Goal: Information Seeking & Learning: Learn about a topic

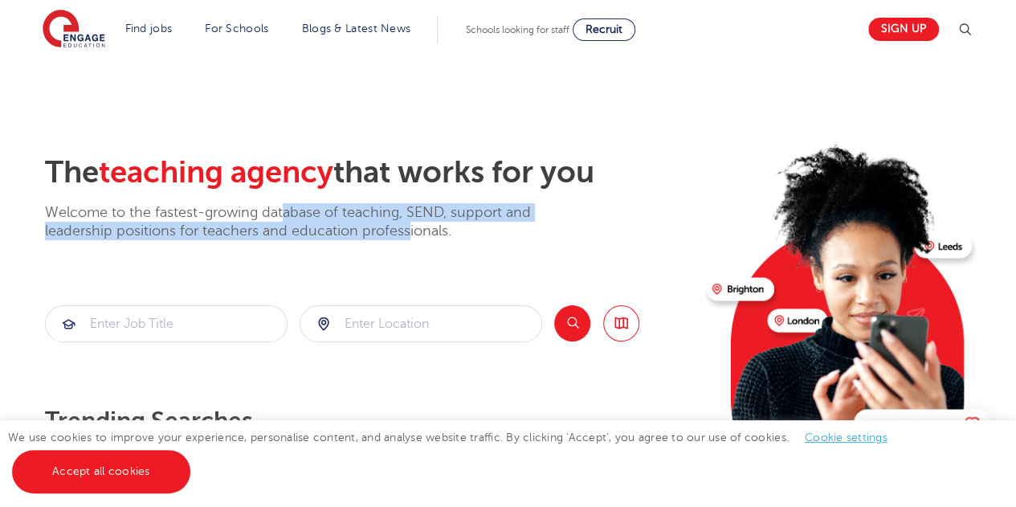
drag, startPoint x: 283, startPoint y: 216, endPoint x: 408, endPoint y: 233, distance: 125.6
click at [408, 233] on p "Welcome to the fastest-growing database of teaching, SEND, support and leadersh…" at bounding box center [310, 222] width 530 height 38
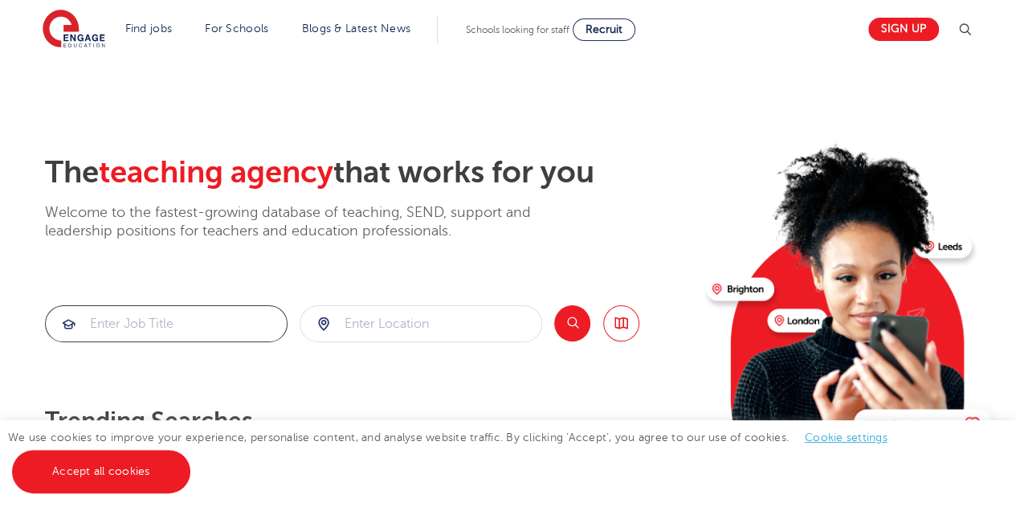
click at [204, 322] on input "search" at bounding box center [166, 323] width 241 height 35
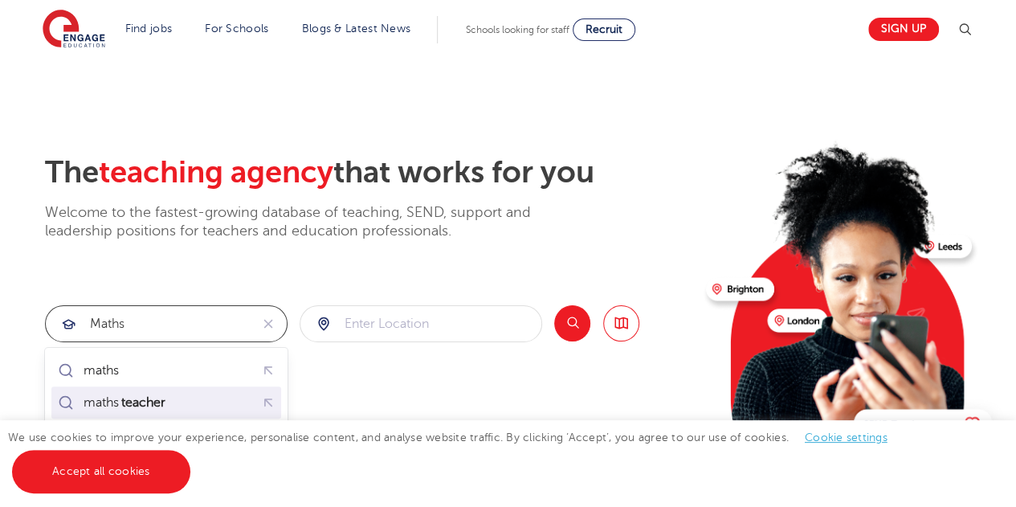
click at [203, 404] on div "maths teacher" at bounding box center [166, 402] width 223 height 25
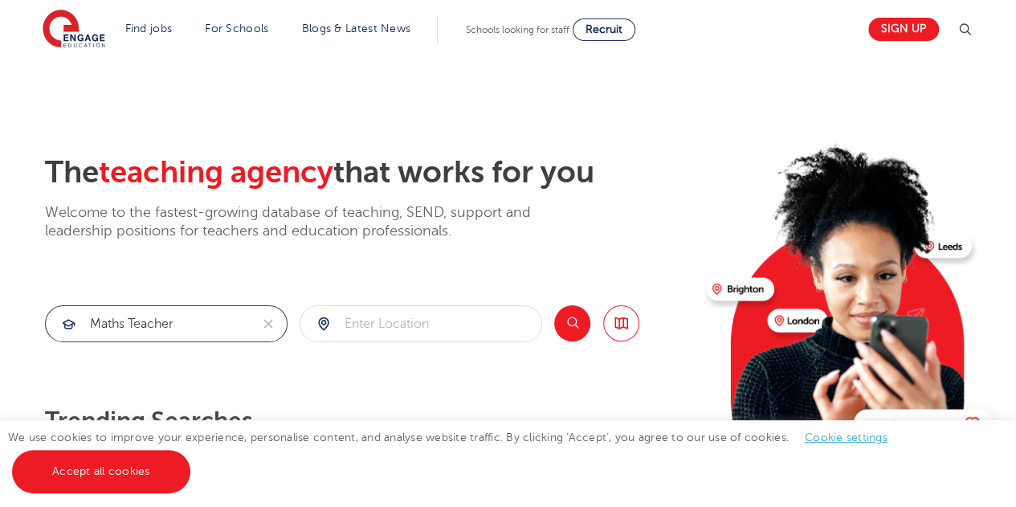
type input "maths teacher"
click at [368, 328] on input "search" at bounding box center [420, 323] width 241 height 35
click button "Submit" at bounding box center [0, 0] width 0 height 0
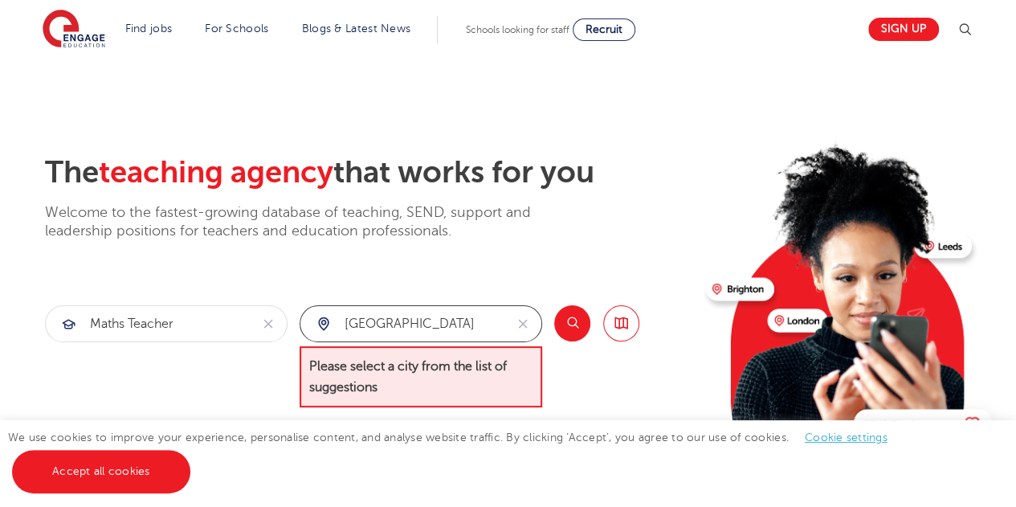
click at [395, 317] on input "belfast" at bounding box center [402, 323] width 204 height 35
type input "b"
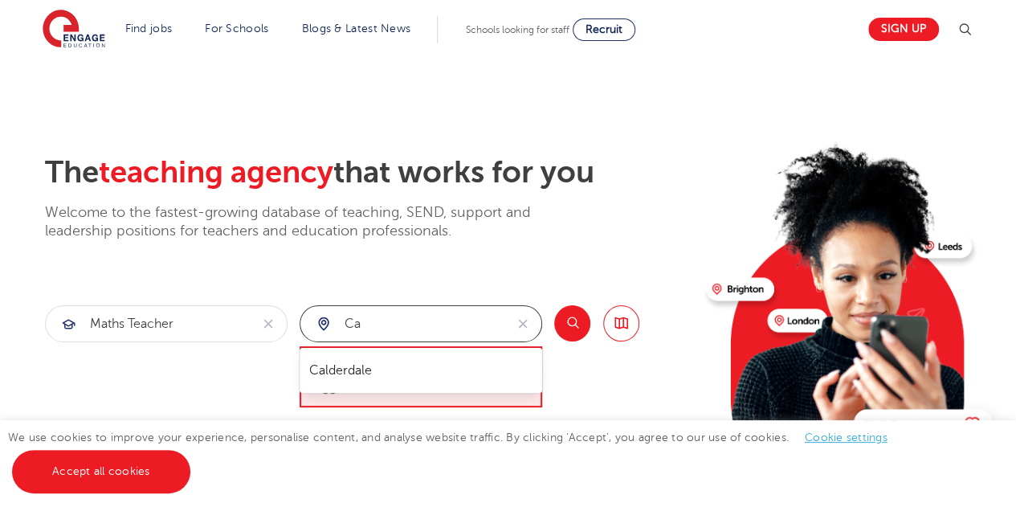
type input "c"
type input "l"
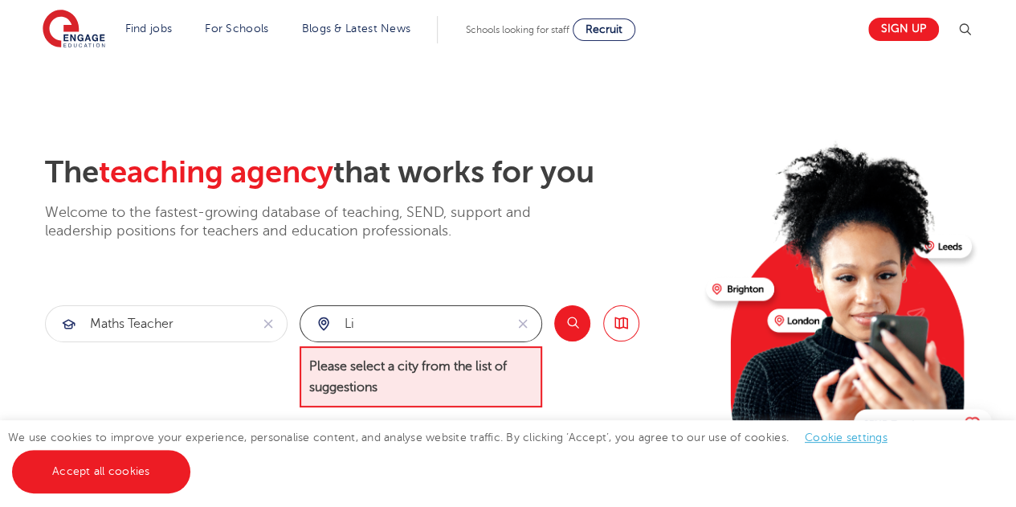
type input "l"
type input "m"
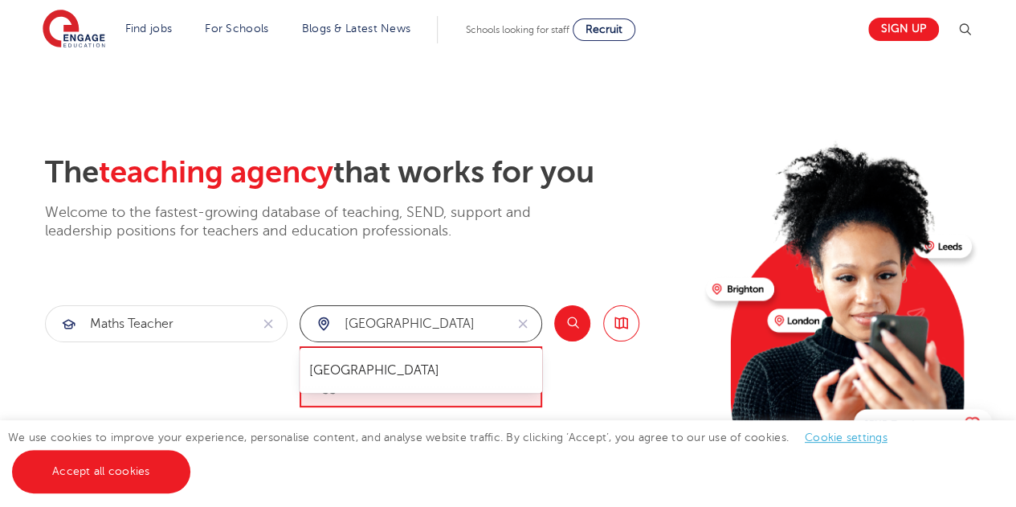
type input "leeds"
click button "Submit" at bounding box center [0, 0] width 0 height 0
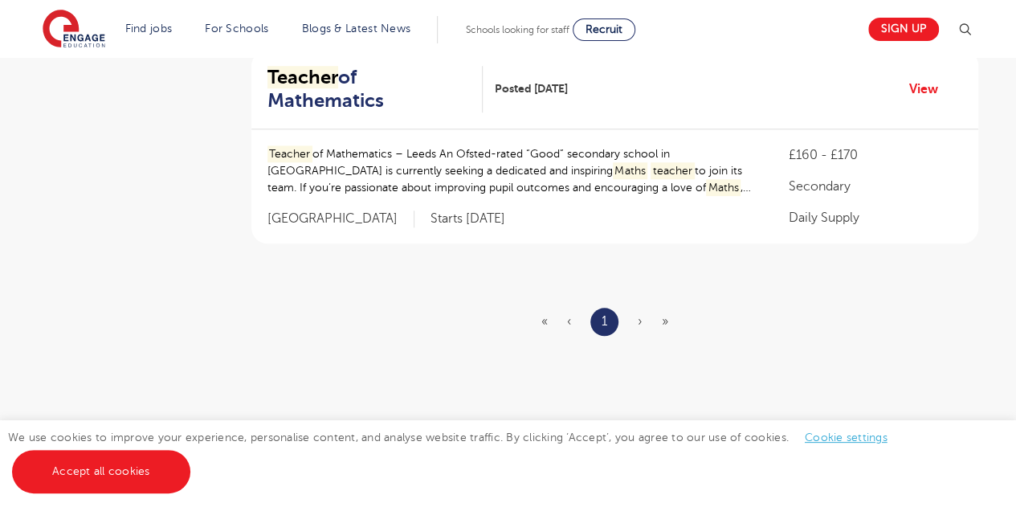
scroll to position [608, 0]
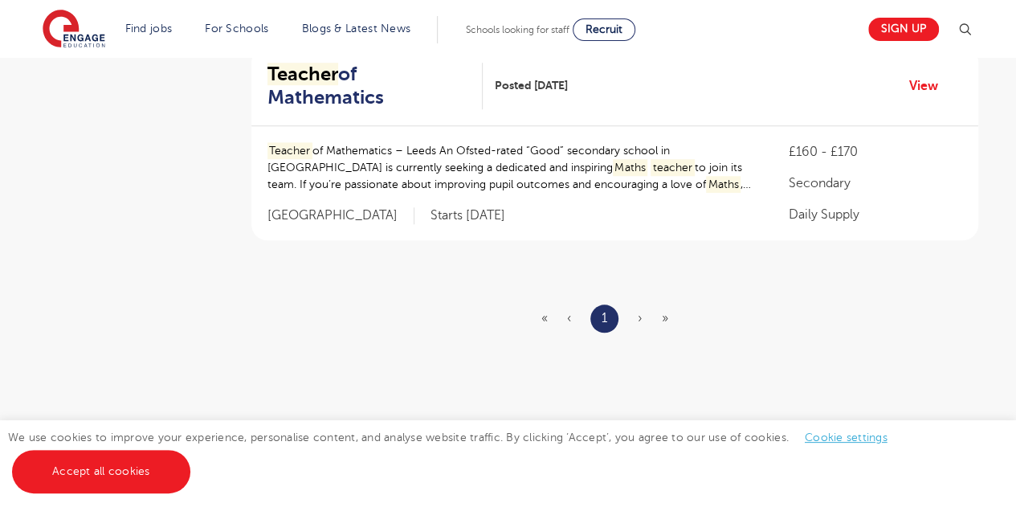
drag, startPoint x: 0, startPoint y: 0, endPoint x: 999, endPoint y: 290, distance: 1040.2
click at [999, 290] on html "Find jobs All vacancies We have one of the UK's largest database. and with hund…" at bounding box center [508, 125] width 1016 height 1467
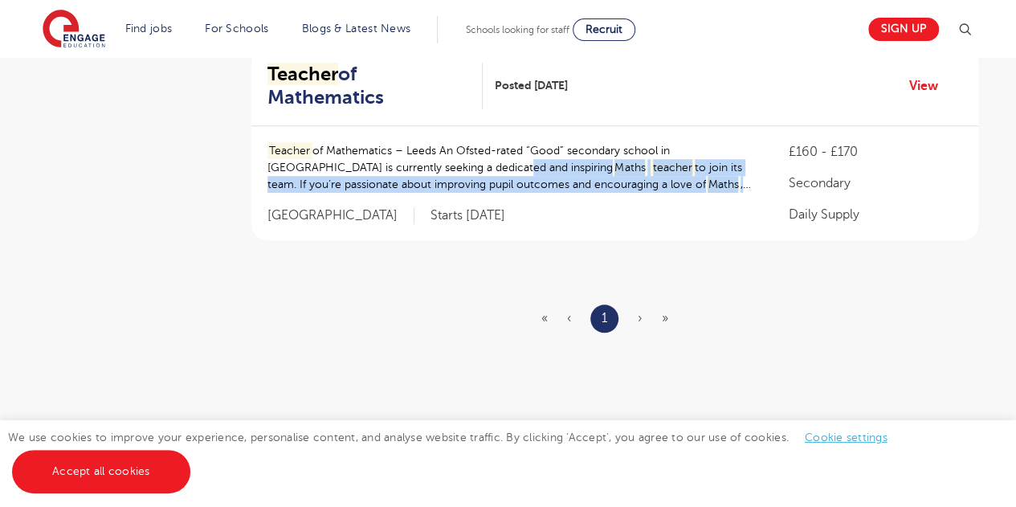
drag, startPoint x: 463, startPoint y: 149, endPoint x: 702, endPoint y: 169, distance: 240.1
click at [702, 169] on div "Teacher of Mathematics – Leeds An Ofsted-rated “Good” secondary school in [GEOG…" at bounding box center [511, 175] width 489 height 67
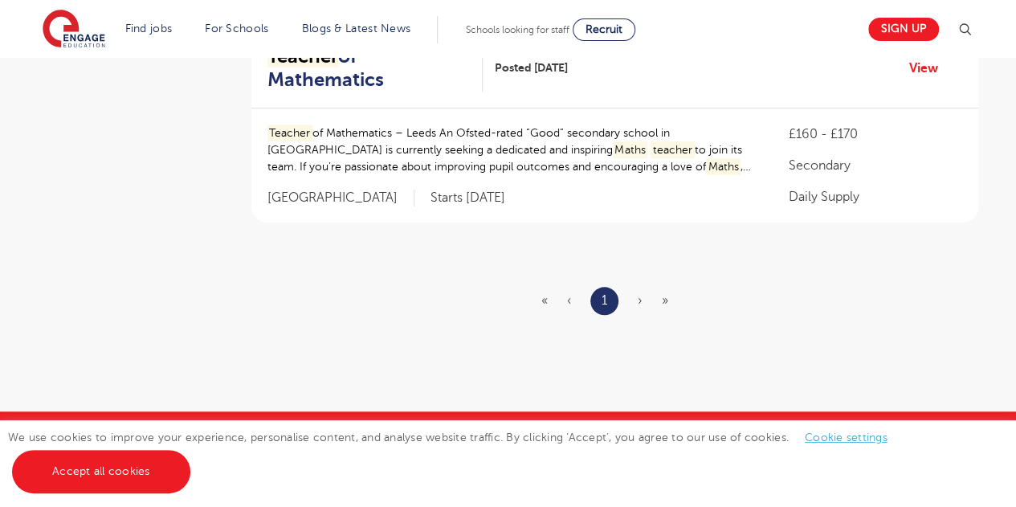
scroll to position [627, 0]
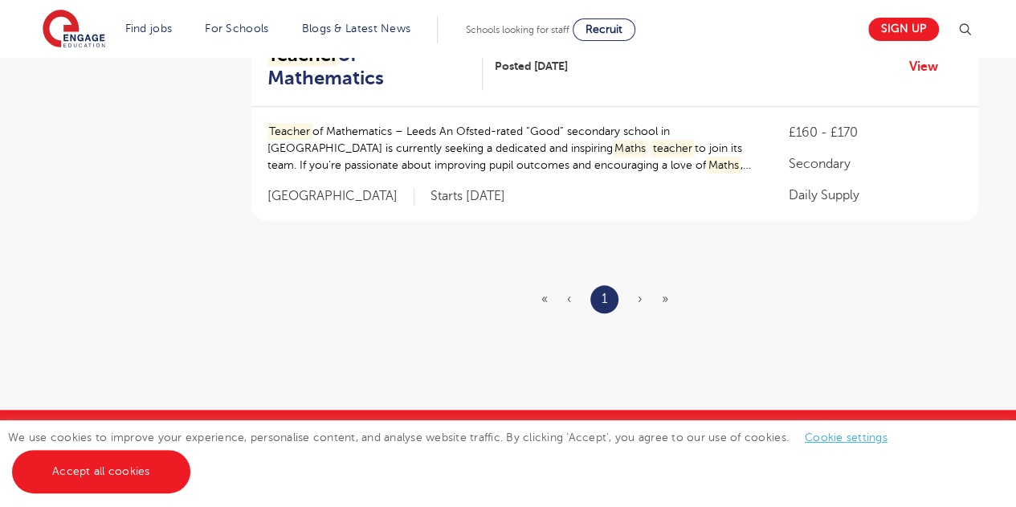
click at [641, 291] on span "›" at bounding box center [640, 298] width 5 height 14
click at [638, 291] on span "›" at bounding box center [640, 298] width 5 height 14
click at [663, 291] on span "»" at bounding box center [665, 298] width 6 height 14
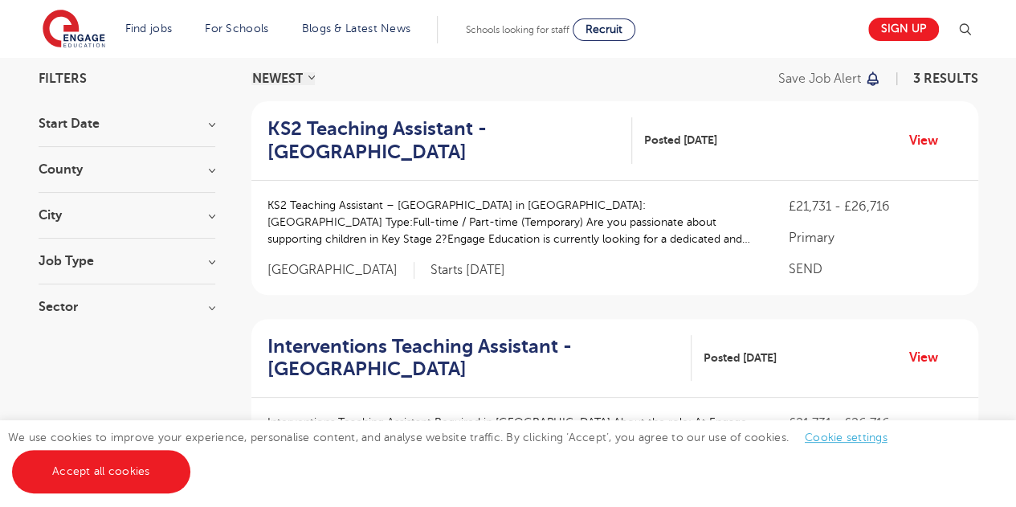
scroll to position [0, 0]
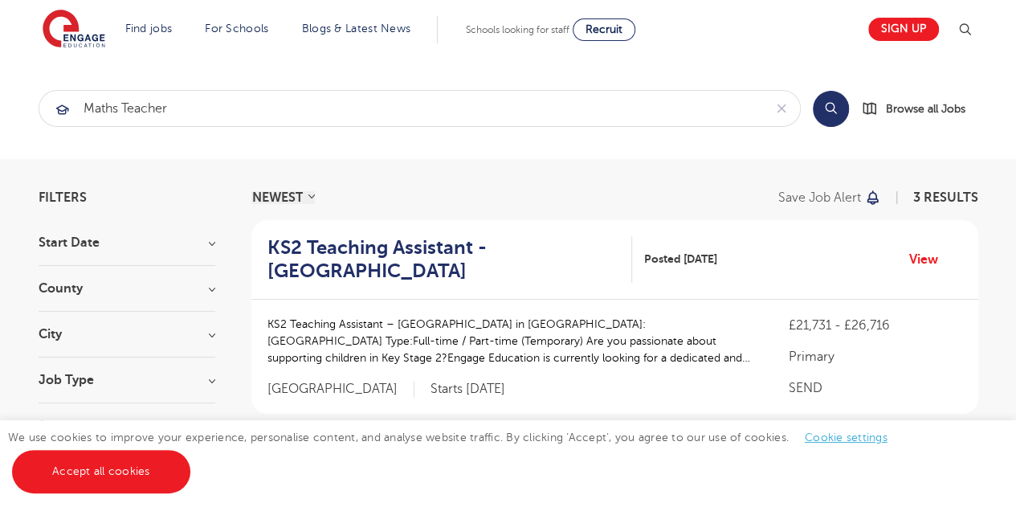
click at [210, 336] on h3 "City" at bounding box center [127, 334] width 177 height 13
click at [85, 365] on span "[GEOGRAPHIC_DATA]" at bounding box center [128, 367] width 130 height 14
click at [73, 365] on input "Leeds 3" at bounding box center [68, 365] width 10 height 10
checkbox input "true"
click at [63, 364] on label "Leeds 3" at bounding box center [137, 367] width 149 height 21
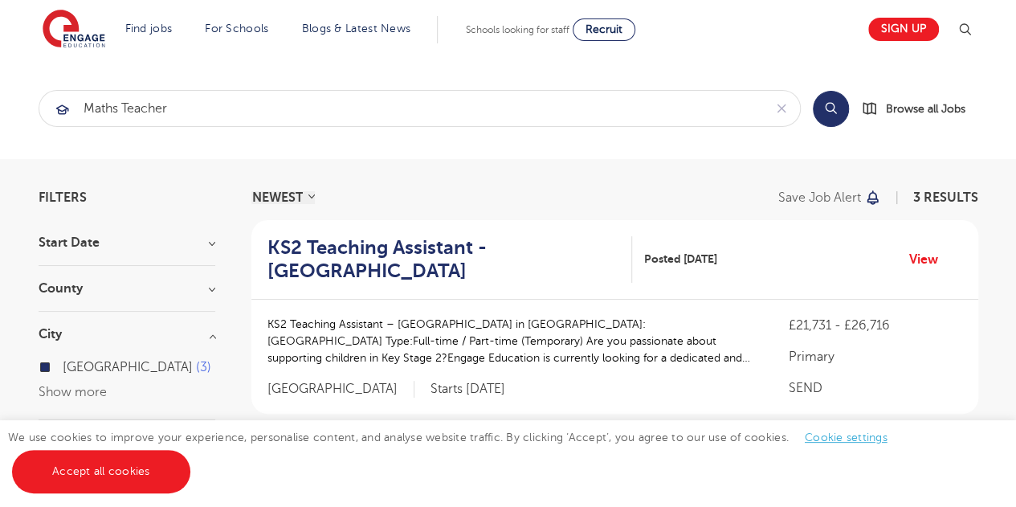
click at [63, 364] on input "Leeds 3" at bounding box center [68, 365] width 10 height 10
click at [889, 110] on span "Browse all Jobs" at bounding box center [925, 109] width 79 height 18
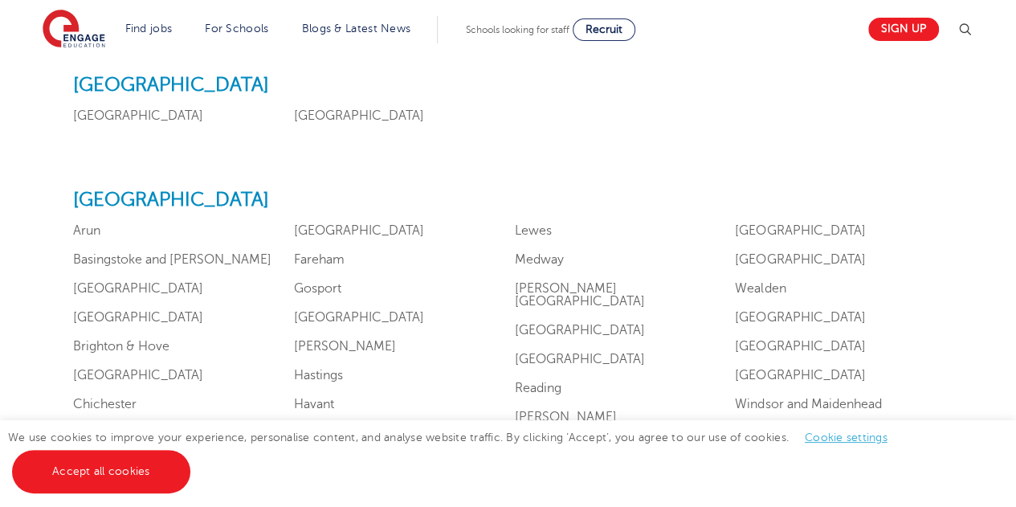
scroll to position [1404, 0]
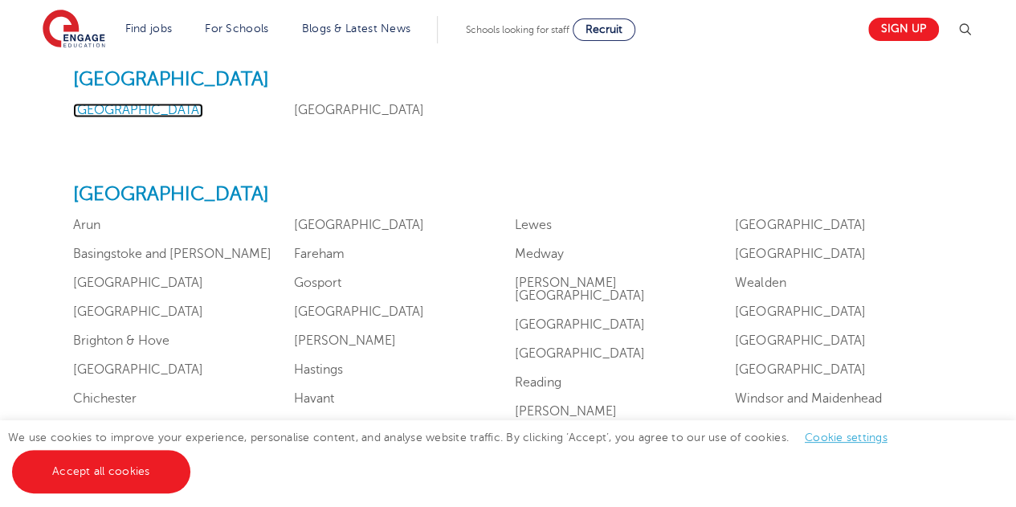
click at [104, 105] on link "Liverpool" at bounding box center [138, 110] width 130 height 14
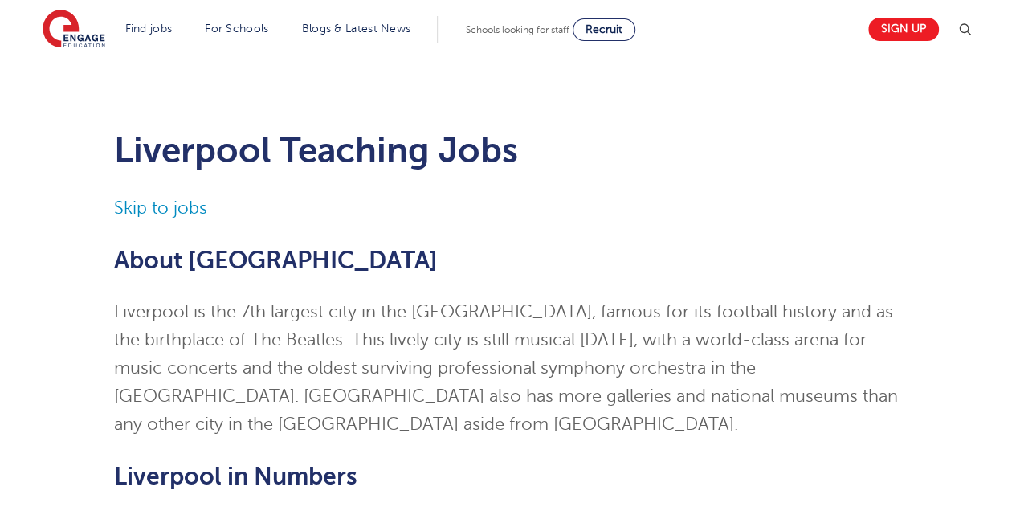
click at [374, 270] on h2 "About Liverpool" at bounding box center [508, 260] width 788 height 27
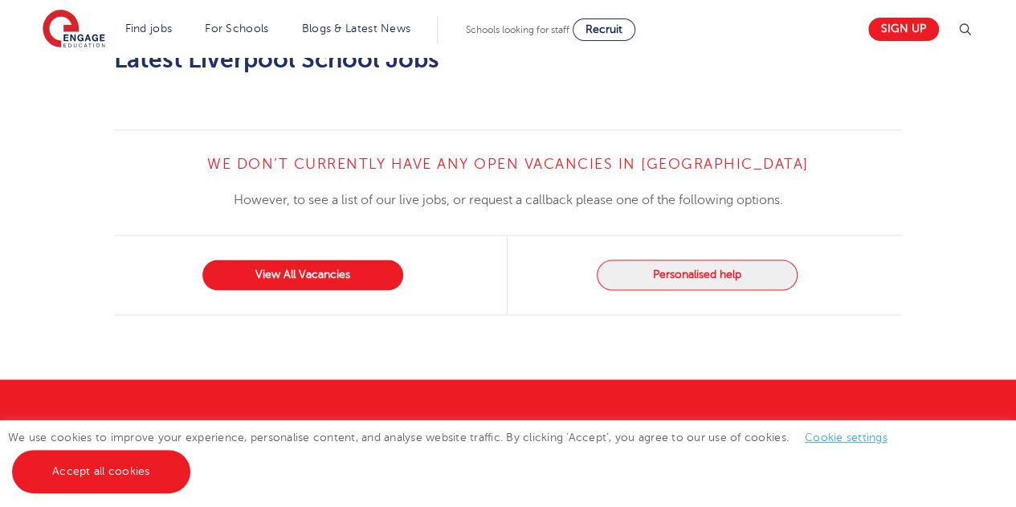
scroll to position [1221, 0]
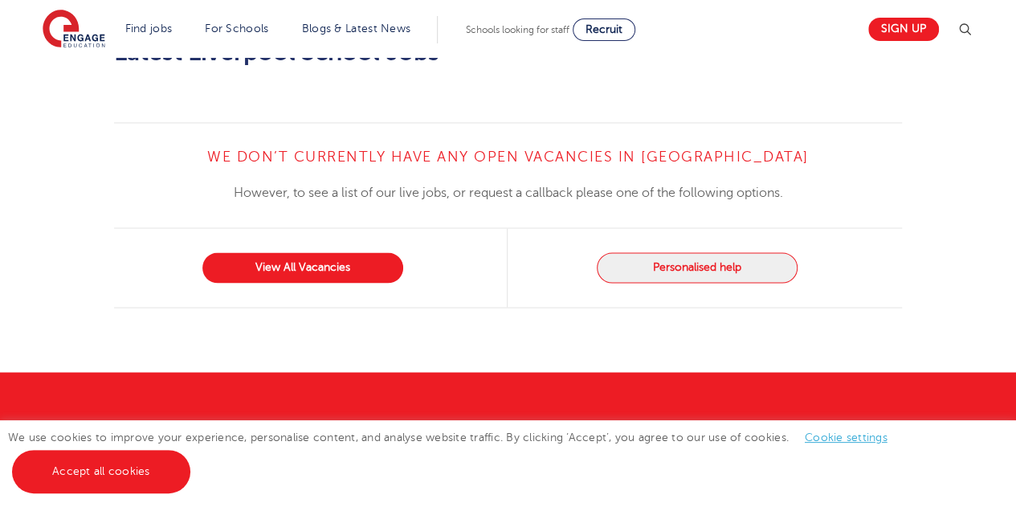
click at [477, 122] on div "We don’t currently have any open vacancies in Liverpool However, to see a list …" at bounding box center [508, 214] width 788 height 185
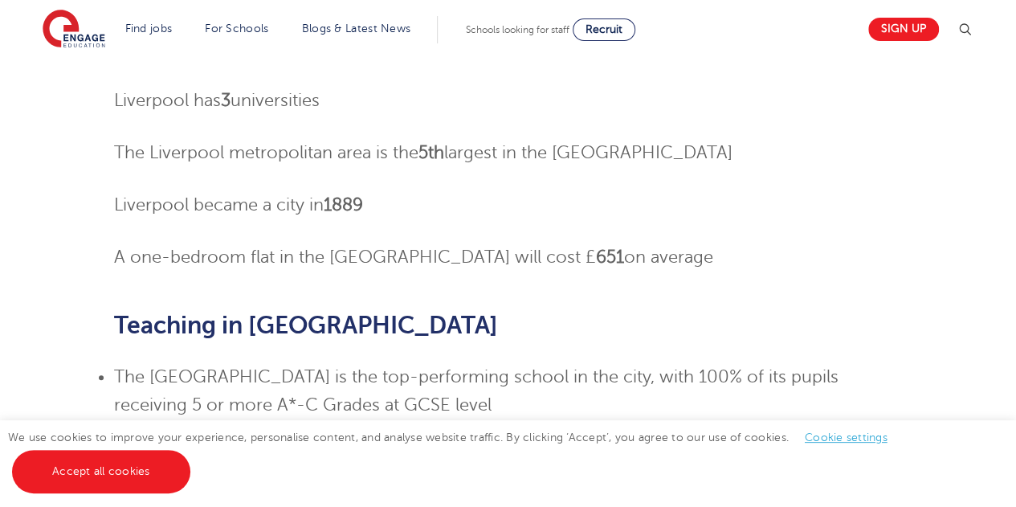
scroll to position [0, 0]
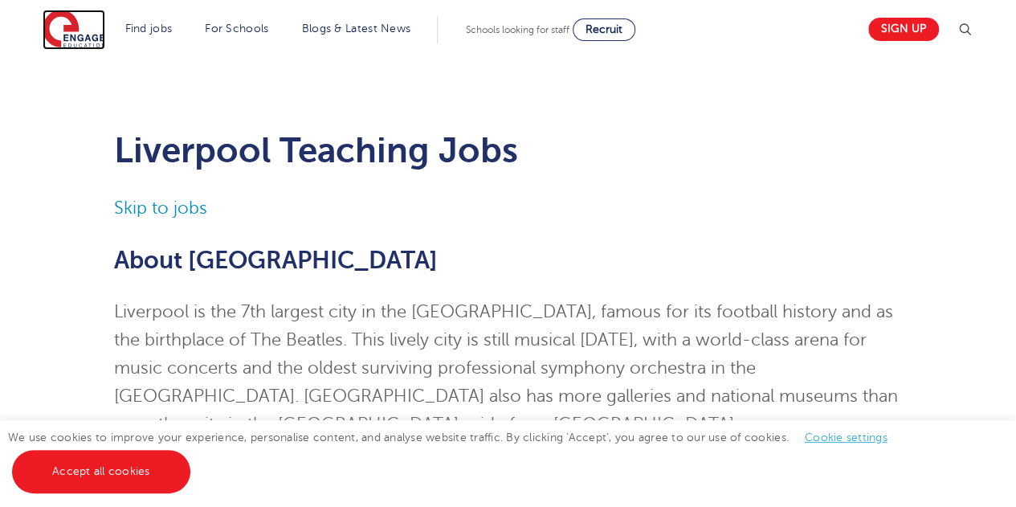
click at [79, 36] on img at bounding box center [74, 30] width 63 height 40
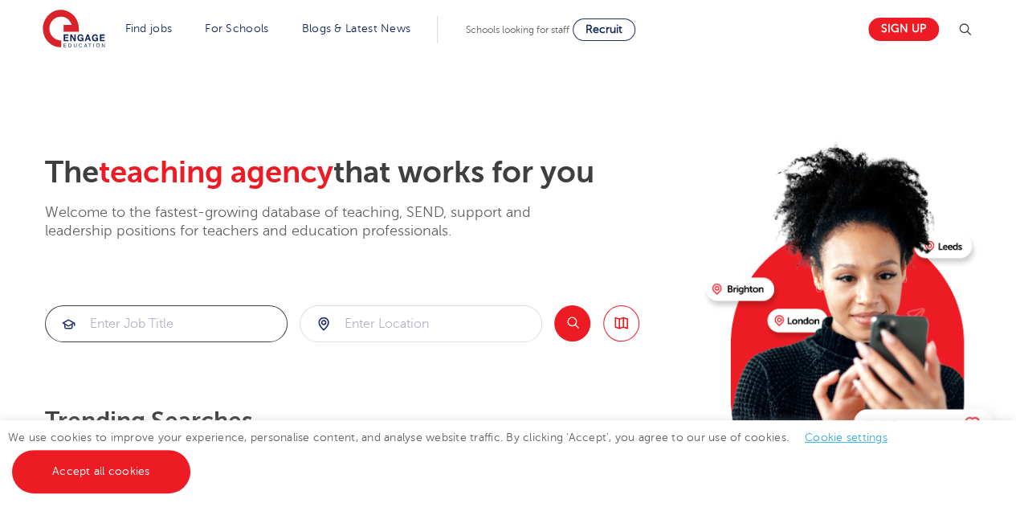
click at [196, 320] on input "search" at bounding box center [166, 323] width 241 height 35
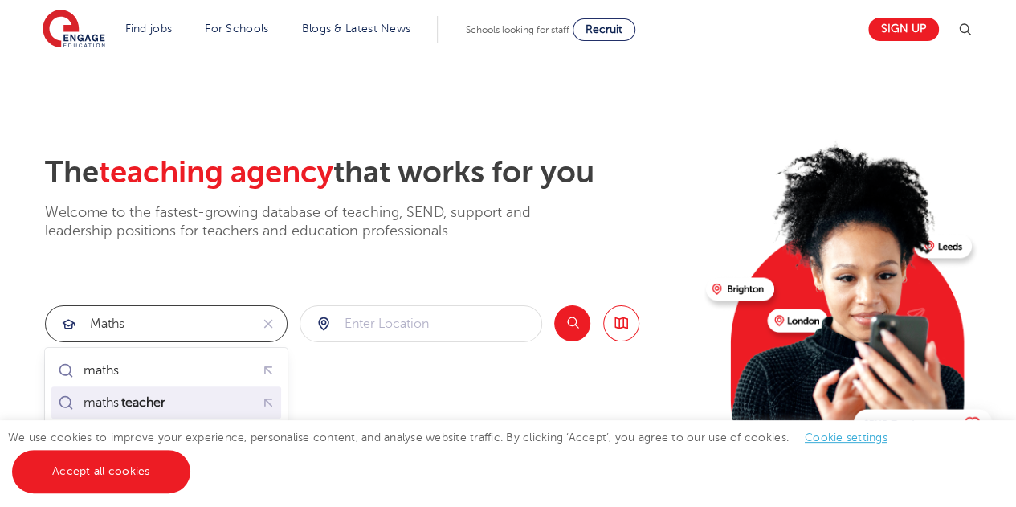
click at [143, 399] on mark "teacher" at bounding box center [143, 402] width 49 height 19
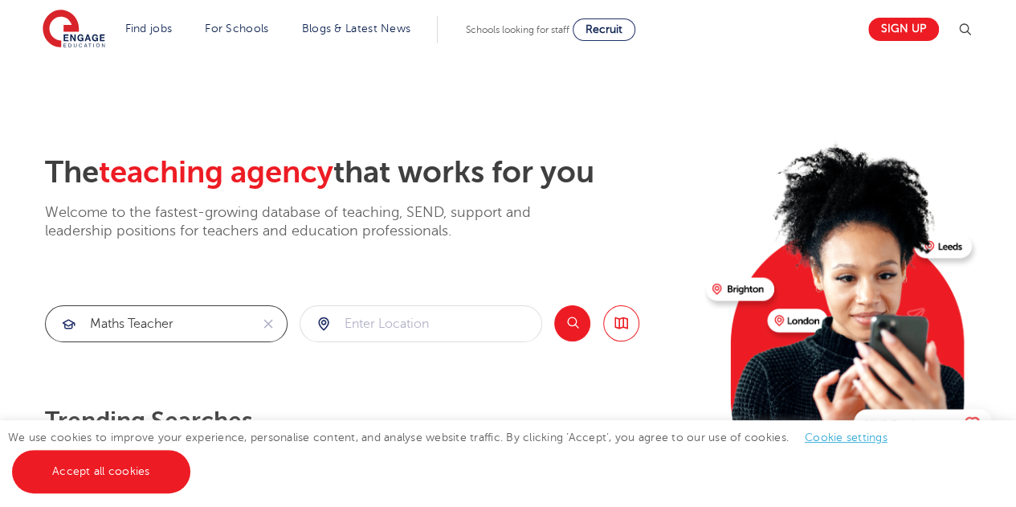
type input "maths teacher"
click at [570, 321] on button "Search" at bounding box center [572, 323] width 36 height 36
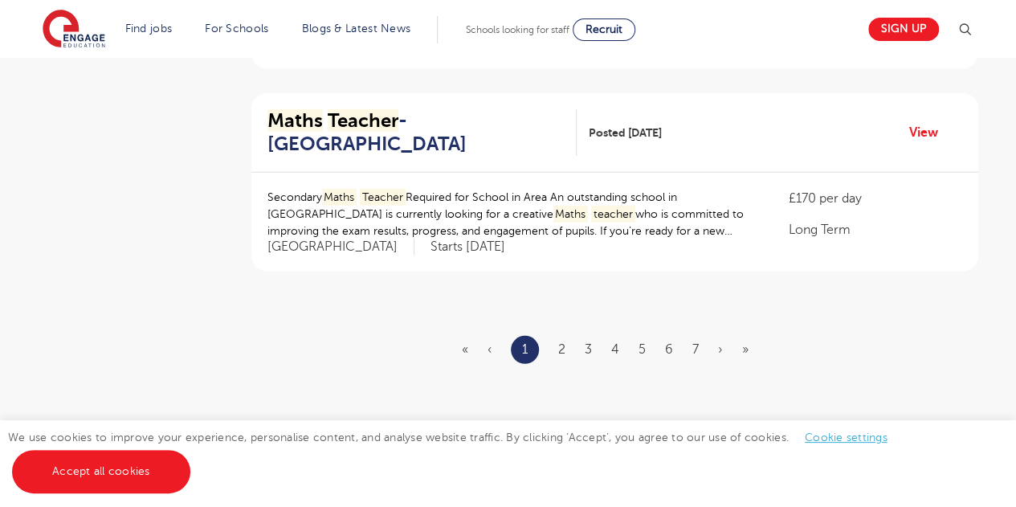
scroll to position [1969, 0]
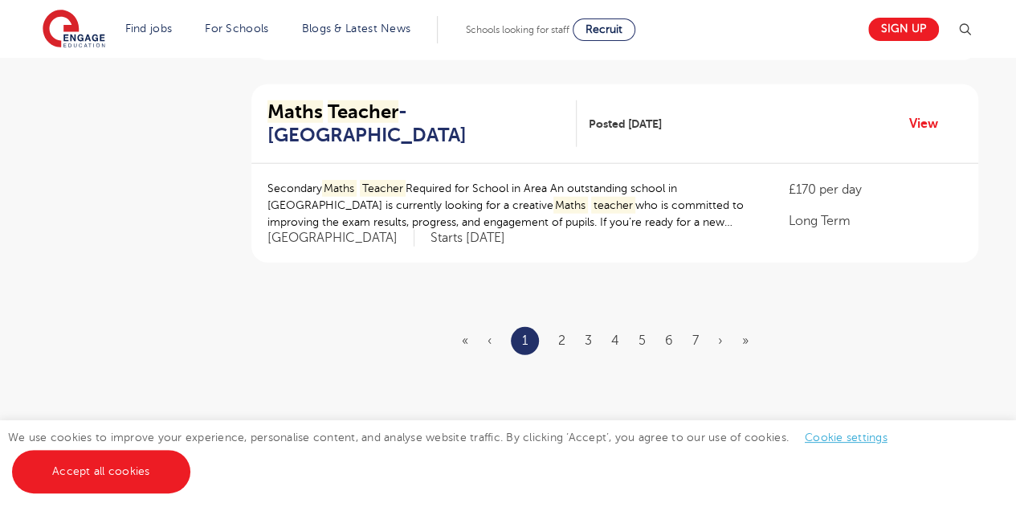
click at [560, 333] on link "2" at bounding box center [561, 340] width 7 height 14
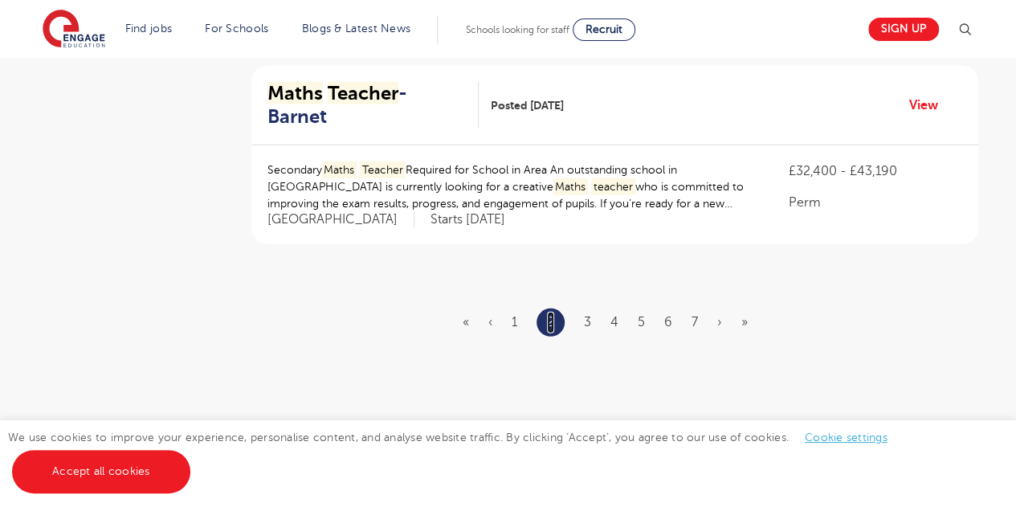
scroll to position [2075, 0]
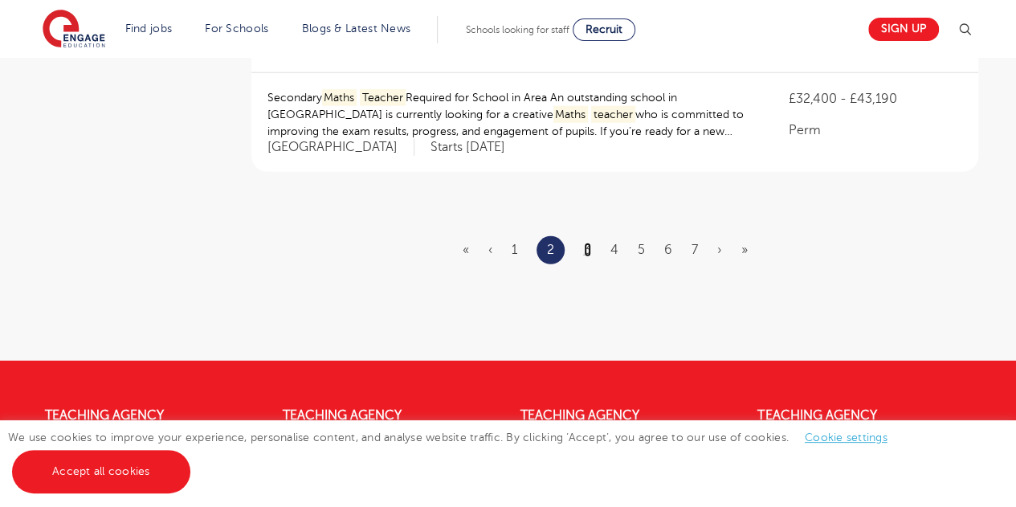
click at [589, 243] on link "3" at bounding box center [587, 250] width 7 height 14
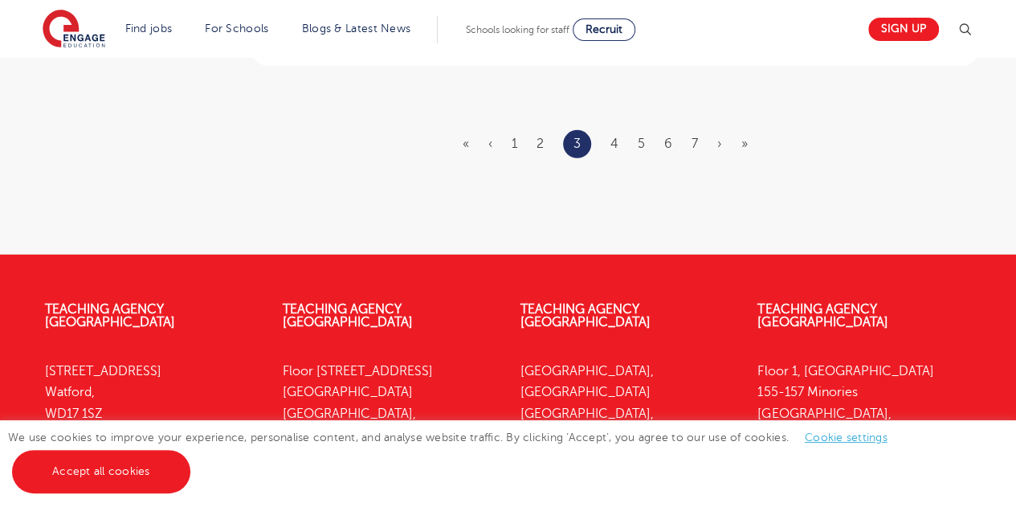
scroll to position [2152, 0]
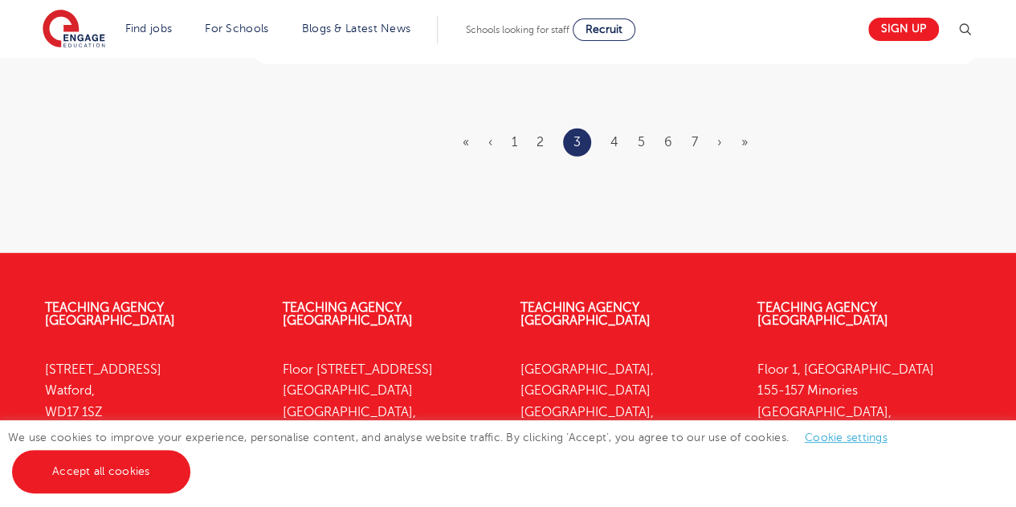
click at [685, 128] on ul "« ‹ 1 2 3 4 5 6 7 › »" at bounding box center [615, 142] width 304 height 28
click at [618, 128] on ul "« ‹ 1 2 3 4 5 6 7 › »" at bounding box center [615, 142] width 304 height 28
click at [615, 135] on link "4" at bounding box center [614, 142] width 8 height 14
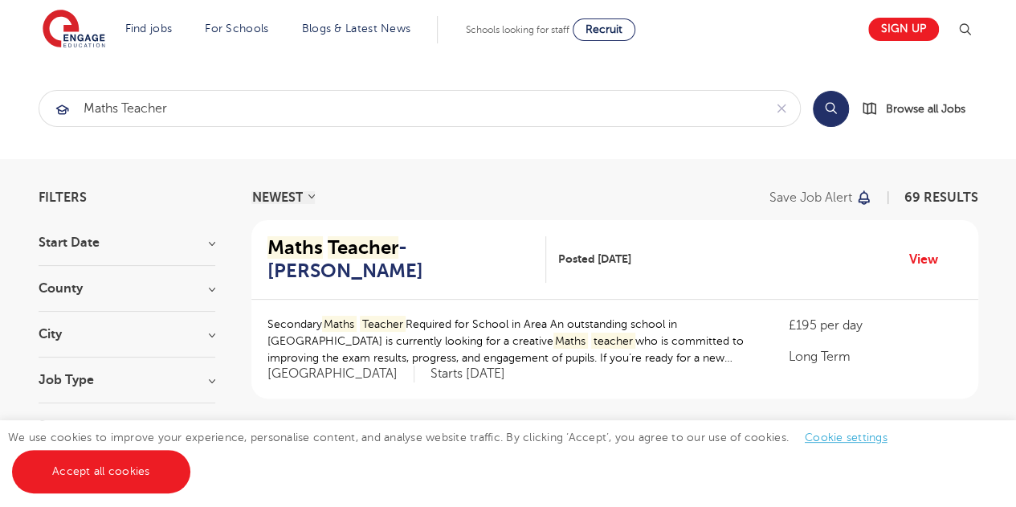
click at [373, 194] on div "NEWEST OLDEST Save job alert 69 RESULTS" at bounding box center [614, 197] width 727 height 13
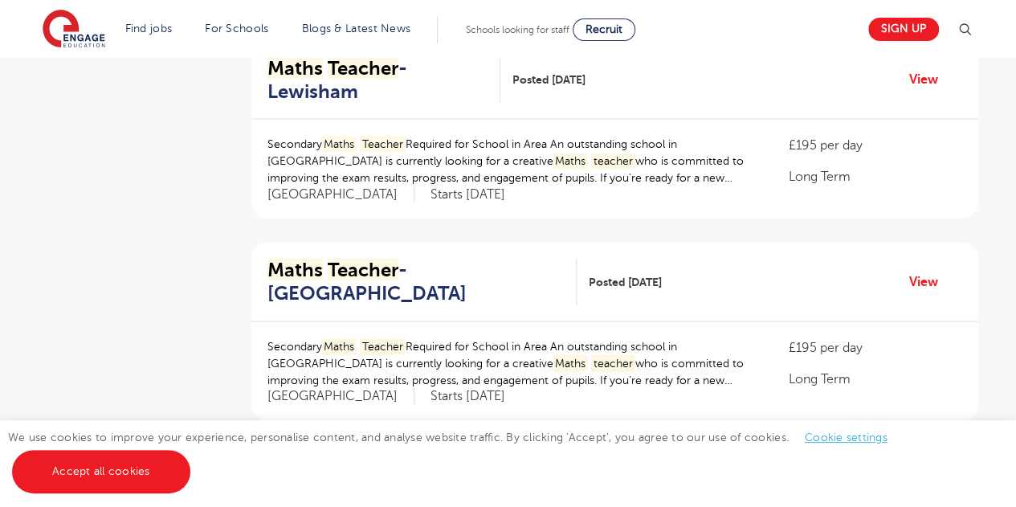
scroll to position [1831, 0]
